Goal: Task Accomplishment & Management: Use online tool/utility

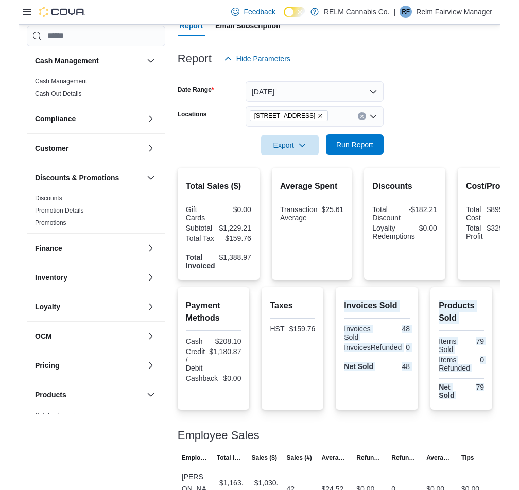
scroll to position [270, 0]
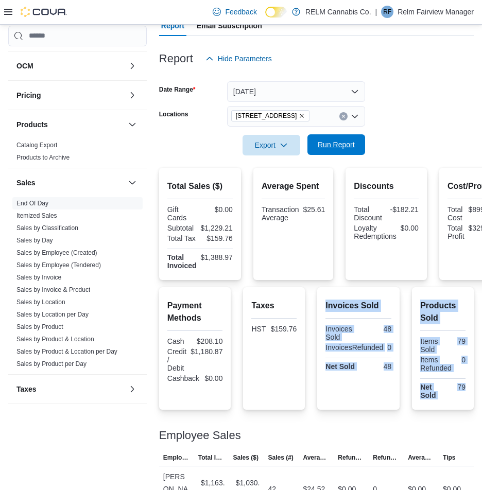
click at [342, 145] on span "Run Report" at bounding box center [336, 145] width 37 height 10
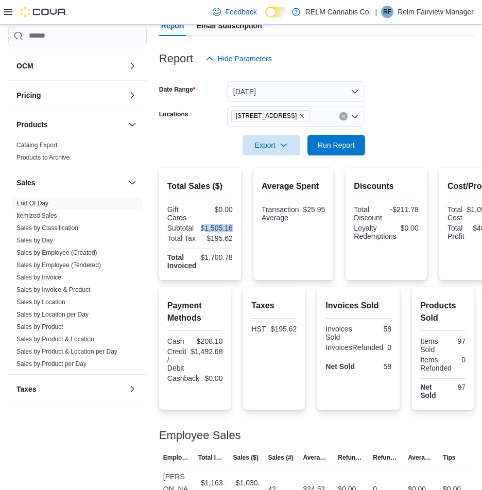
drag, startPoint x: 206, startPoint y: 224, endPoint x: 234, endPoint y: 228, distance: 28.5
click at [234, 228] on div "Total Sales ($) Gift Cards $0.00 Subtotal $1,505.16 Total Tax $195.62 Total Inv…" at bounding box center [200, 224] width 82 height 112
copy div "1,505.16"
drag, startPoint x: 205, startPoint y: 260, endPoint x: 231, endPoint y: 260, distance: 26.3
click at [231, 260] on div "$1,700.78" at bounding box center [217, 257] width 32 height 8
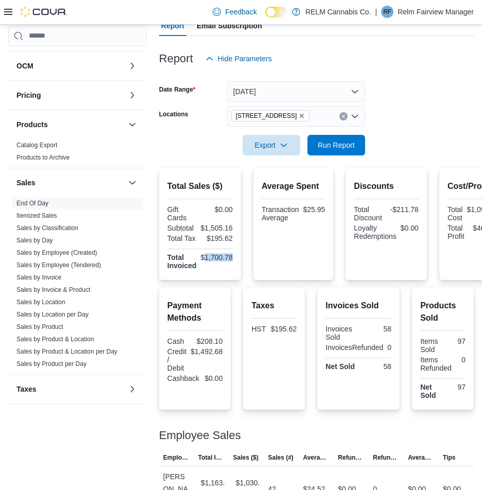
copy div "1,700.78"
drag, startPoint x: 212, startPoint y: 240, endPoint x: 231, endPoint y: 240, distance: 19.0
click at [231, 240] on div "$195.62" at bounding box center [217, 238] width 31 height 8
copy div "195.62"
drag, startPoint x: 204, startPoint y: 257, endPoint x: 231, endPoint y: 262, distance: 27.1
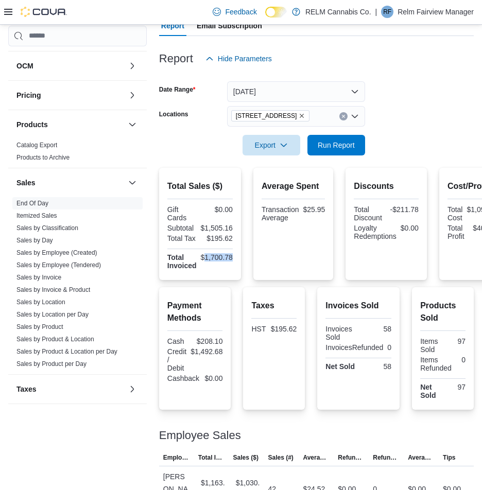
click at [231, 262] on div "$1,700.78" at bounding box center [217, 261] width 32 height 16
copy div "1,700.78"
drag, startPoint x: 313, startPoint y: 421, endPoint x: 258, endPoint y: 417, distance: 55.2
click at [258, 417] on div at bounding box center [316, 423] width 315 height 12
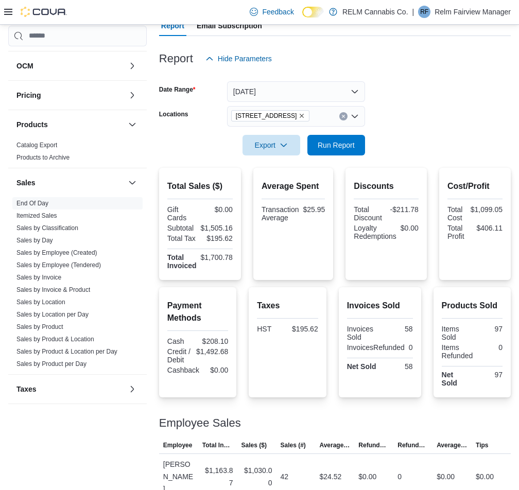
click at [439, 291] on div "Products Sold Items Sold 97 Items Refunded 0 Net Sold 97" at bounding box center [471, 342] width 77 height 110
click at [274, 150] on span "Export" at bounding box center [271, 144] width 45 height 21
click at [287, 188] on span "Export to Pdf" at bounding box center [273, 186] width 46 height 8
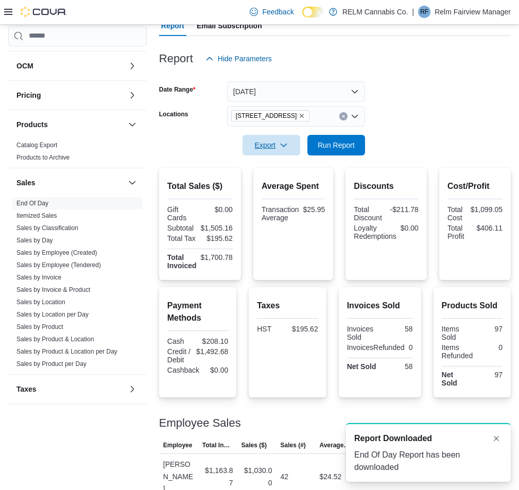
scroll to position [0, 0]
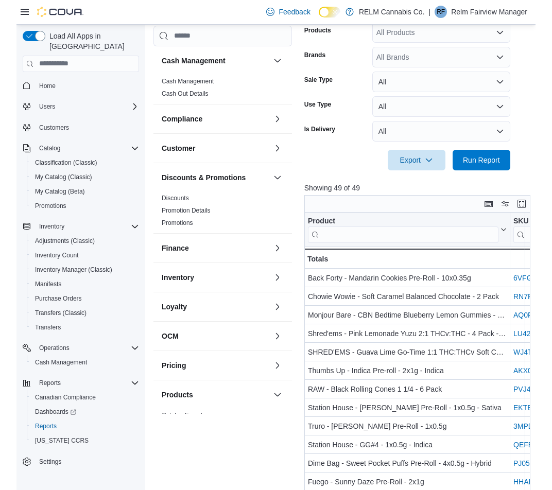
scroll to position [363, 0]
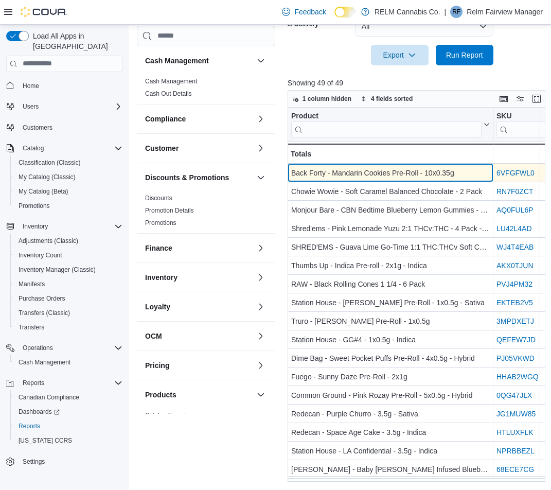
click at [353, 174] on div "Back Forty - Mandarin Cookies Pre-Roll - 10x0.35g" at bounding box center [390, 173] width 199 height 12
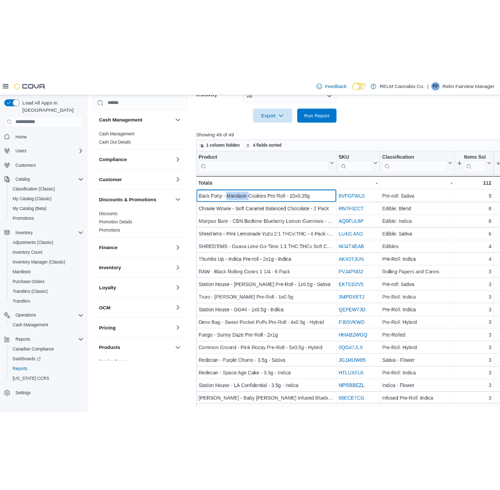
scroll to position [341, 0]
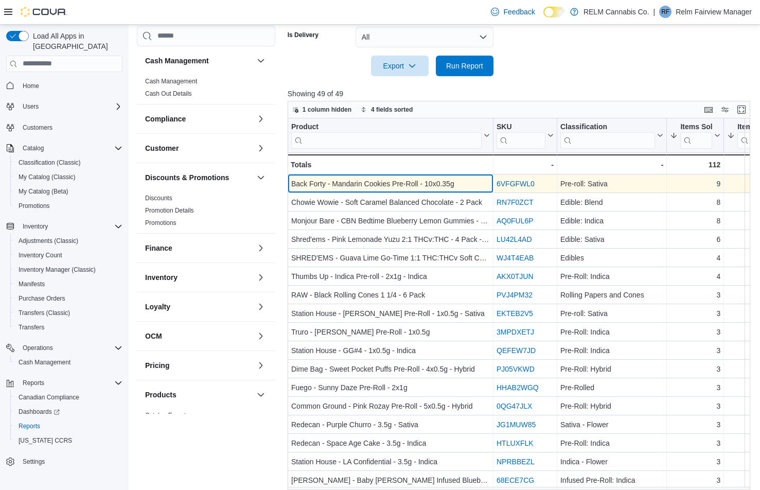
click at [424, 183] on div "Back Forty - Mandarin Cookies Pre-Roll - 10x0.35g" at bounding box center [390, 184] width 199 height 12
copy div "Back Forty - Mandarin Cookies Pre-Roll - 10x0.35g"
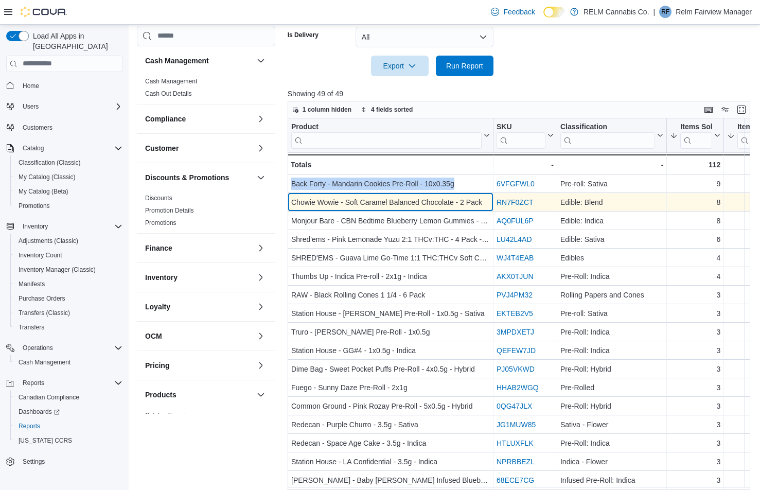
click at [475, 204] on div "Chowie Wowie - Soft Caramel Balanced Chocolate - 2 Pack" at bounding box center [390, 202] width 199 height 12
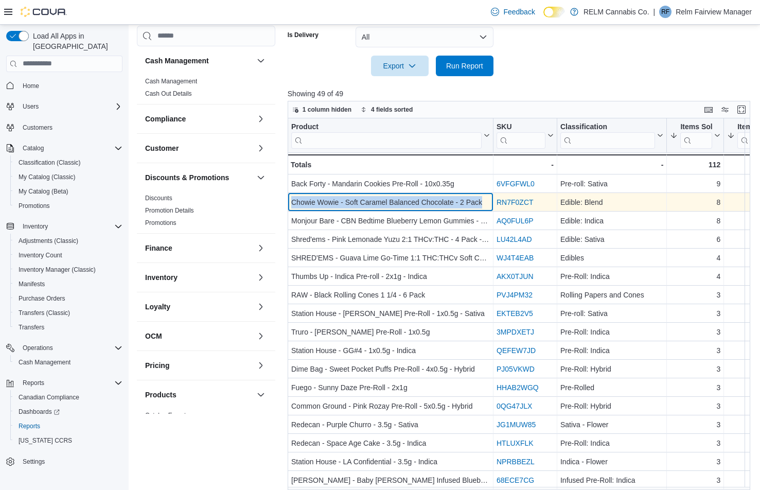
click at [475, 204] on div "Chowie Wowie - Soft Caramel Balanced Chocolate - 2 Pack" at bounding box center [390, 202] width 199 height 12
copy div "Chowie Wowie - Soft Caramel Balanced Chocolate - 2 Pack"
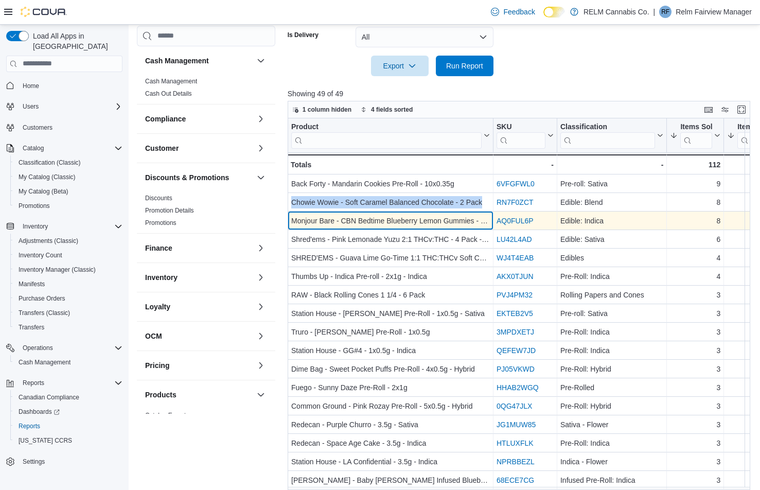
click at [449, 222] on div "Monjour Bare - CBN Bedtime Blueberry Lemon Gummies - 4 Pack - Indica" at bounding box center [390, 221] width 199 height 12
drag, startPoint x: 450, startPoint y: 222, endPoint x: 429, endPoint y: 224, distance: 21.3
click at [429, 224] on div "Monjour Bare - CBN Bedtime Blueberry Lemon Gummies - 4 Pack - Indica" at bounding box center [390, 221] width 199 height 12
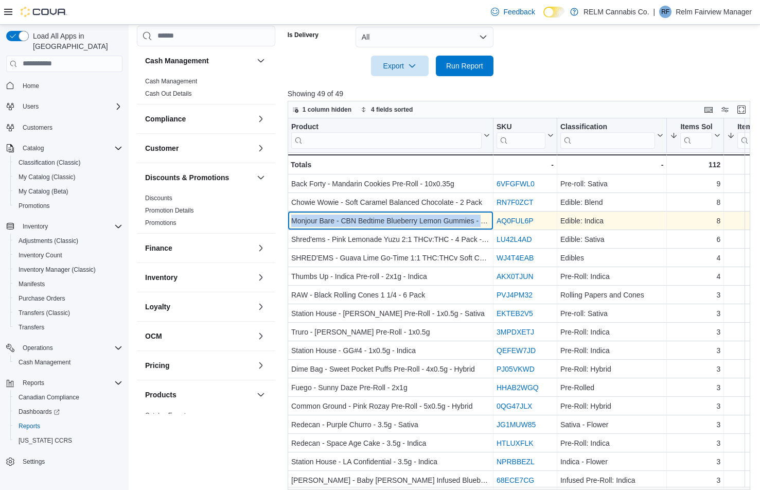
click at [429, 224] on div "Monjour Bare - CBN Bedtime Blueberry Lemon Gummies - 4 Pack - Indica" at bounding box center [390, 221] width 199 height 12
copy div "Monjour Bare - CBN Bedtime Blueberry Lemon Gummies - 4 Pack - Indica"
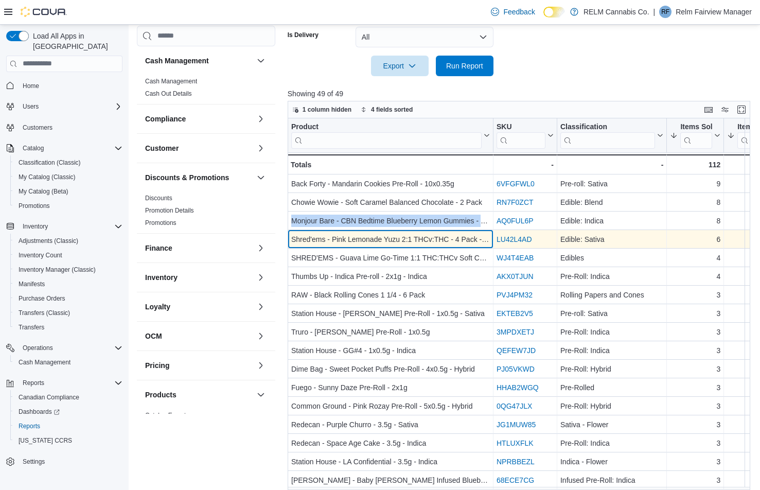
click at [466, 236] on div "Shred'ems - Pink Lemonade Yuzu 2:1 THCv:THC - 4 Pack - Sativa" at bounding box center [390, 239] width 199 height 12
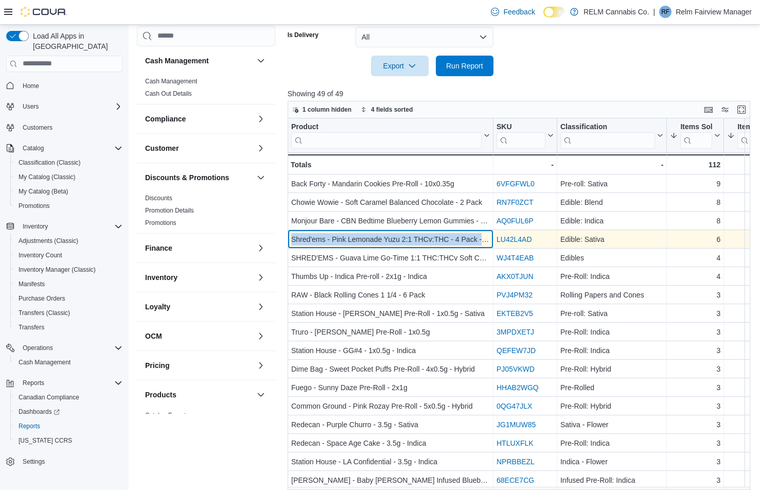
click at [466, 236] on div "Shred'ems - Pink Lemonade Yuzu 2:1 THCv:THC - 4 Pack - Sativa" at bounding box center [390, 239] width 199 height 12
copy div "Shred'ems - Pink Lemonade Yuzu 2:1 THCv:THC - 4 Pack - Sativa"
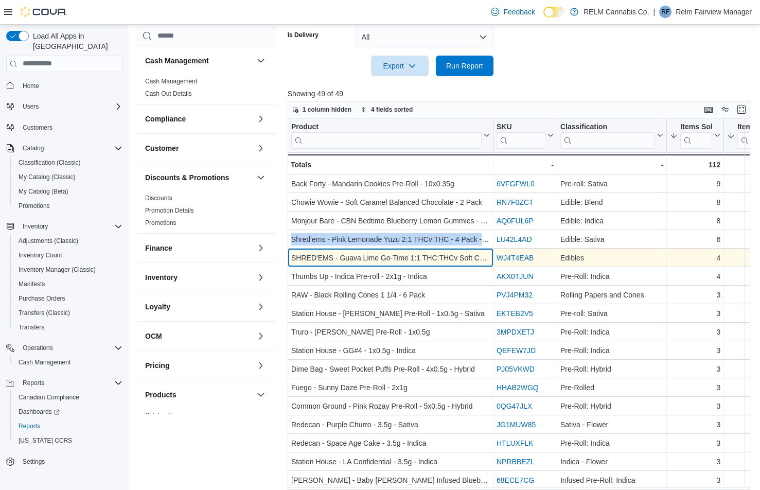
click at [430, 255] on div "SHRED'EMS - Guava Lime Go-Time 1:1 THC:THCv Soft Chews - 4 Pack - Sativa" at bounding box center [390, 258] width 199 height 12
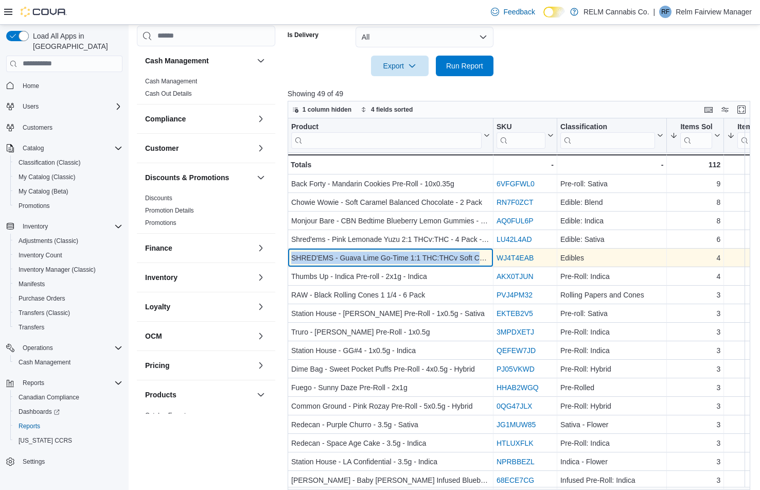
click at [430, 255] on div "SHRED'EMS - Guava Lime Go-Time 1:1 THC:THCv Soft Chews - 4 Pack - Sativa" at bounding box center [390, 258] width 199 height 12
copy div "SHRED'EMS - Guava Lime Go-Time 1:1 THC:THCv Soft Chews - 4 Pack - Sativa"
